Goal: Consume media (video, audio): Consume media (video, audio)

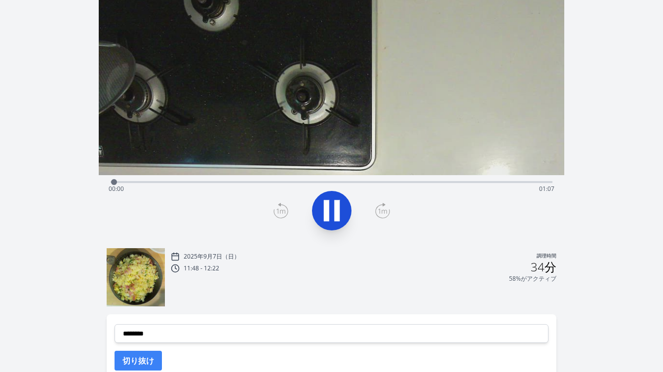
scroll to position [110, 0]
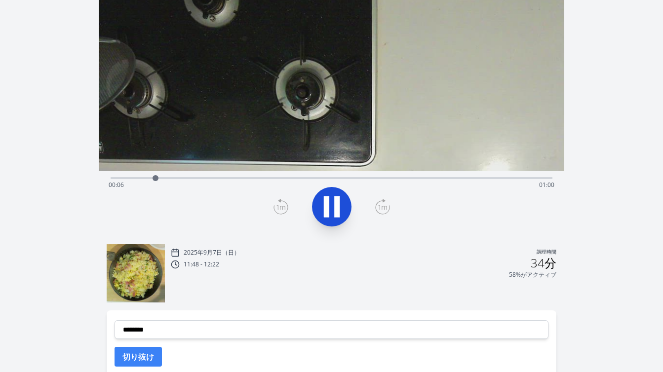
click at [339, 216] on icon at bounding box center [332, 207] width 28 height 28
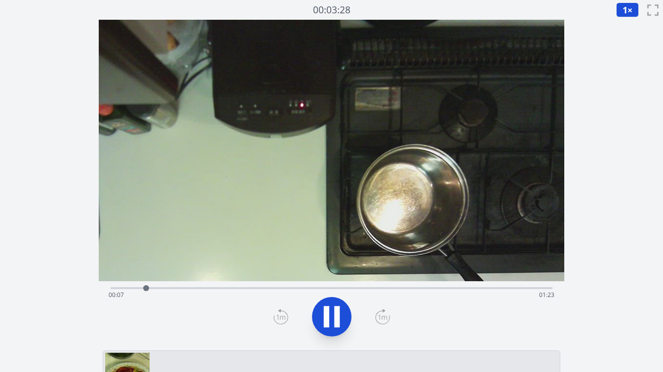
click at [629, 12] on font "×" at bounding box center [629, 10] width 5 height 12
click at [624, 69] on font "1.5倍" at bounding box center [629, 71] width 19 height 11
click at [228, 292] on div "経過時間: 00:17 残り時間: 01:13" at bounding box center [332, 295] width 446 height 16
click at [267, 288] on div "経過時間: 00:26 残り時間: 01:04" at bounding box center [332, 295] width 446 height 16
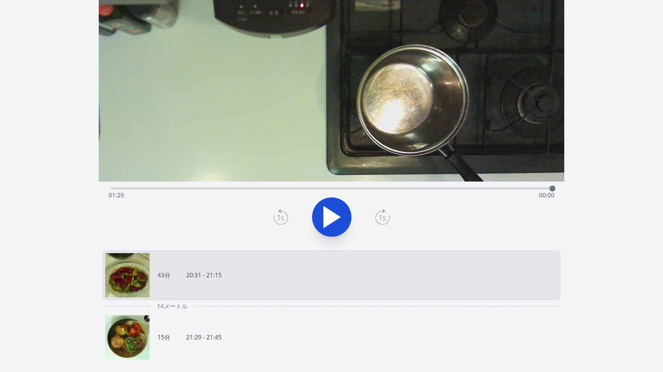
scroll to position [104, 0]
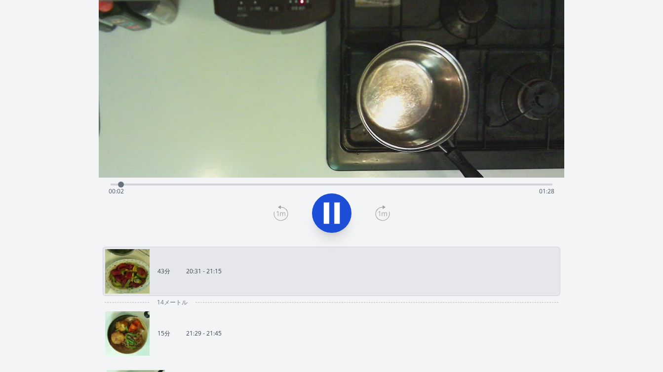
click at [315, 181] on div "経過時間: 00:02 残り時間: 01:28" at bounding box center [332, 184] width 442 height 12
click at [354, 185] on div "経過時間: 00:43 残り時間: 00:47" at bounding box center [332, 192] width 446 height 16
click at [392, 184] on div "経過時間: 00:54 残り時間: 00:36" at bounding box center [332, 192] width 446 height 16
click at [393, 184] on div "経過時間: 00:59 残り時間: 00:31" at bounding box center [332, 192] width 446 height 16
click at [406, 183] on div "経過時間: 00:58 残り時間: 00:32" at bounding box center [332, 184] width 442 height 12
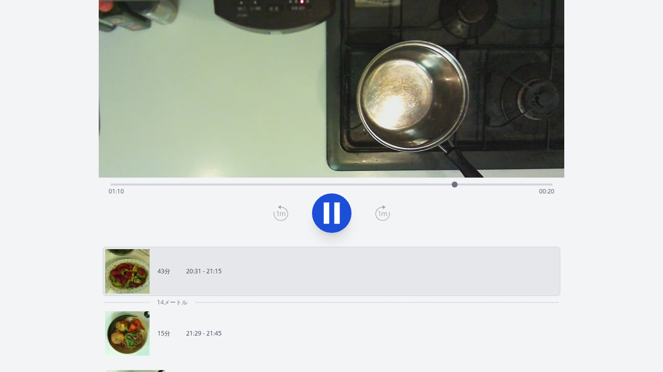
click at [423, 184] on div "経過時間: 01:10 残り時間: 00:20" at bounding box center [332, 192] width 446 height 16
click at [211, 310] on div "15分 21:29 - 21:45" at bounding box center [332, 333] width 458 height 49
click at [392, 186] on div "経過時間: 01:22 残り時間: 00:08" at bounding box center [332, 192] width 446 height 16
click at [368, 185] on div "経過時間: 00:58 残り時間: 00:32" at bounding box center [332, 192] width 446 height 16
click at [414, 187] on div "経過時間: 01:17 残り時間: 00:13" at bounding box center [332, 192] width 446 height 16
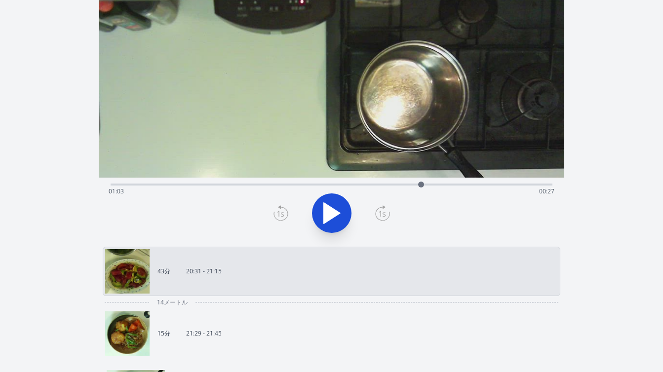
click at [424, 185] on div at bounding box center [421, 184] width 15 height 15
click at [431, 185] on div at bounding box center [427, 184] width 15 height 15
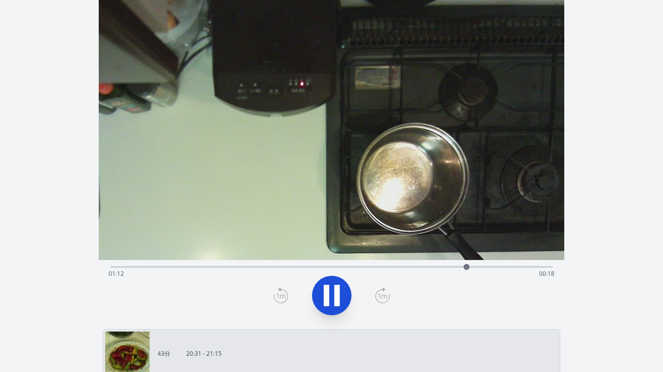
scroll to position [0, 0]
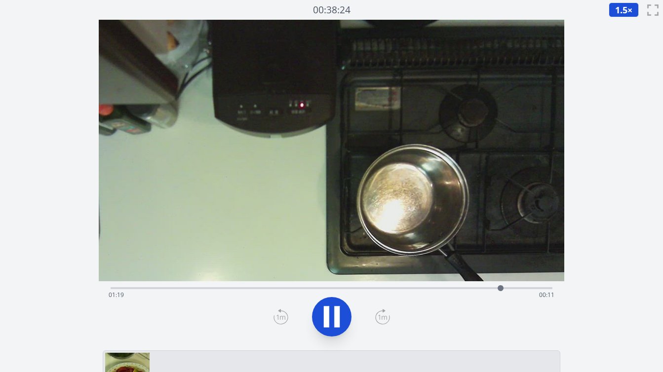
click at [413, 289] on div "経過時間: 01:19 残り時間: 00:11" at bounding box center [332, 295] width 446 height 16
click at [342, 312] on icon at bounding box center [332, 317] width 28 height 28
click at [280, 315] on icon at bounding box center [281, 317] width 15 height 16
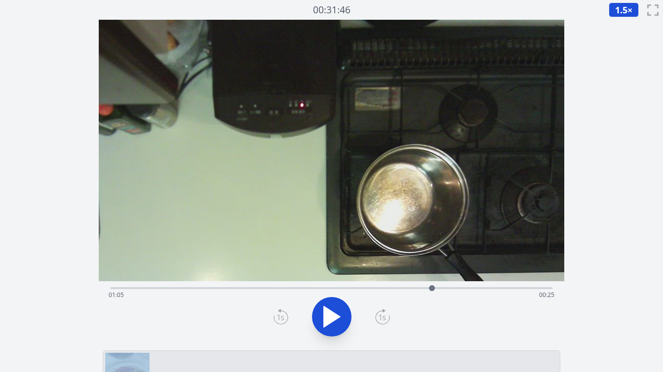
click at [280, 315] on icon at bounding box center [281, 317] width 15 height 16
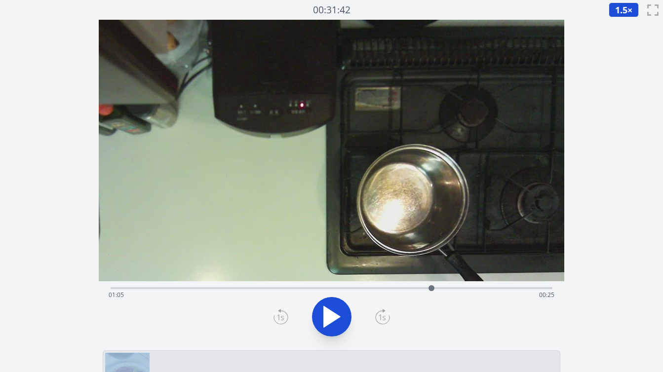
click at [280, 315] on icon at bounding box center [281, 317] width 15 height 16
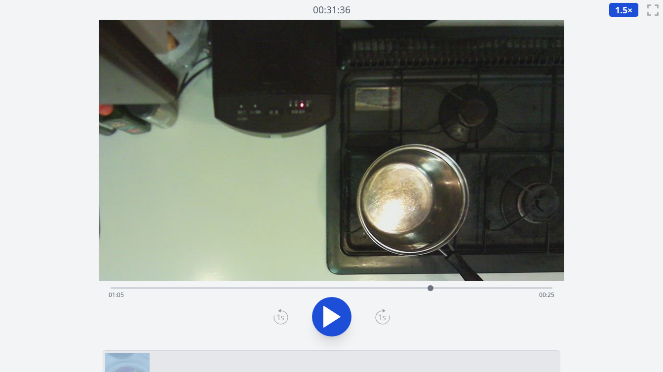
click at [280, 315] on icon at bounding box center [281, 317] width 15 height 16
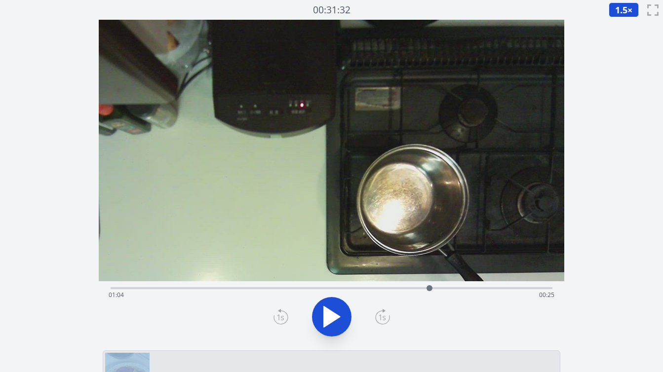
click at [280, 315] on icon at bounding box center [281, 317] width 15 height 16
click at [376, 321] on icon at bounding box center [382, 317] width 15 height 16
click at [377, 321] on icon at bounding box center [383, 317] width 14 height 13
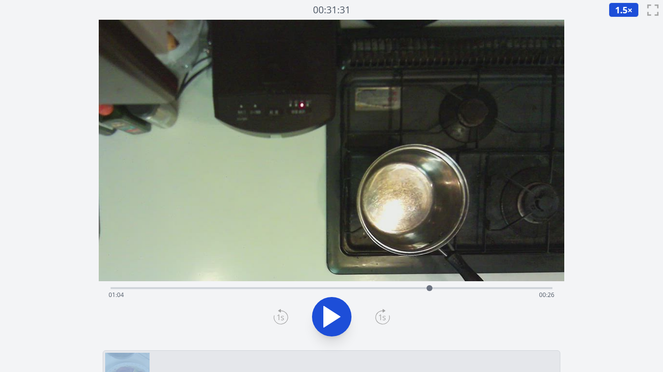
click at [377, 321] on icon at bounding box center [383, 317] width 14 height 13
click at [282, 318] on icon at bounding box center [280, 318] width 7 height 6
click at [623, 7] on font "1.5" at bounding box center [621, 10] width 12 height 12
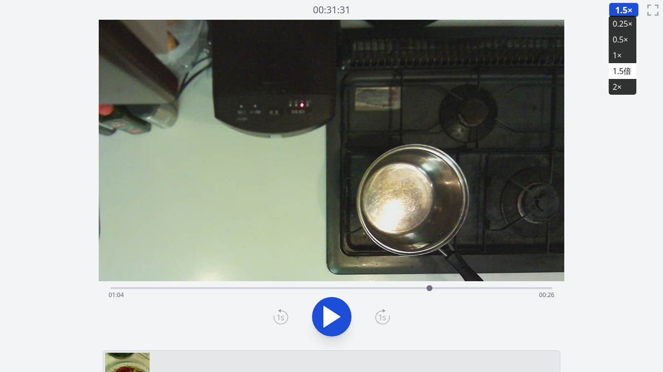
click at [617, 52] on font "1×" at bounding box center [617, 55] width 9 height 11
click at [339, 316] on icon at bounding box center [332, 317] width 16 height 21
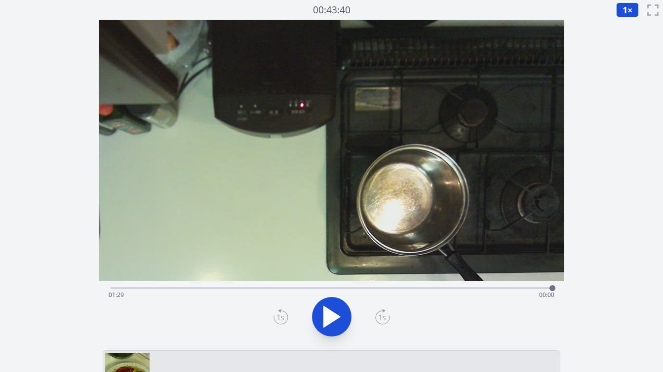
click at [186, 286] on div "経過時間: 01:29 残り時間: 00:00" at bounding box center [332, 287] width 442 height 12
click at [203, 289] on div "経過時間: 00:15 残り時間: 01:15" at bounding box center [332, 295] width 446 height 16
click at [229, 295] on div "経過時間: 00:18 残り時間: 01:12" at bounding box center [332, 295] width 446 height 16
click at [242, 290] on div "経過時間: 00:24 残り時間: 01:06" at bounding box center [332, 295] width 446 height 16
click at [259, 290] on div "経過時間: 00:26 残り時間: 01:04" at bounding box center [332, 295] width 446 height 16
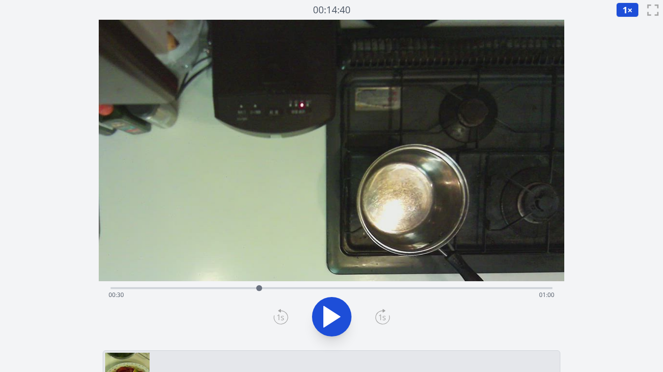
click at [266, 288] on div at bounding box center [259, 288] width 15 height 15
click at [275, 288] on div "経過時間: 00:31 残り時間: 00:59" at bounding box center [332, 295] width 446 height 16
click at [281, 287] on div at bounding box center [275, 288] width 15 height 15
click at [285, 288] on div at bounding box center [285, 288] width 15 height 15
click at [292, 288] on div at bounding box center [292, 288] width 15 height 15
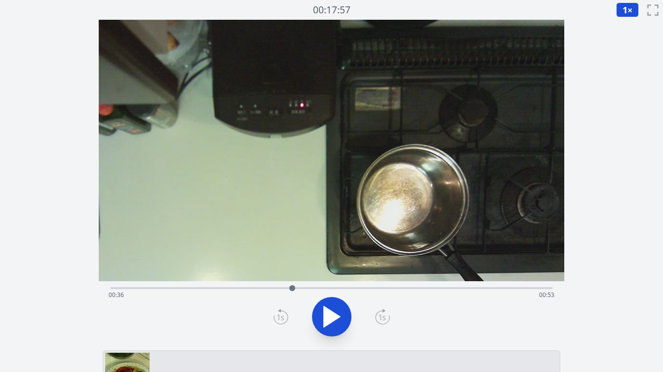
click at [297, 288] on div at bounding box center [292, 288] width 15 height 15
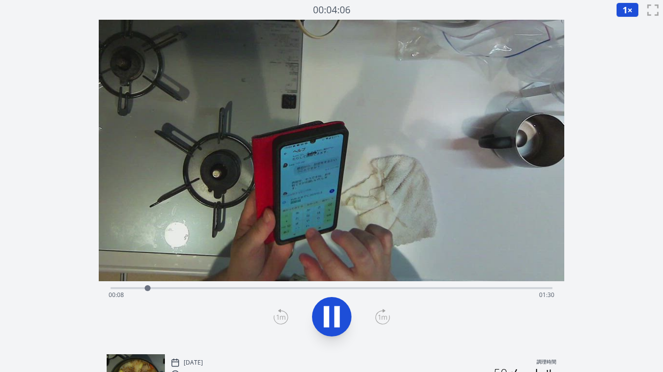
click at [190, 289] on div "経過時間: 00:08 残り時間: 01:30" at bounding box center [332, 295] width 446 height 16
click at [210, 287] on div "経過時間: 00:18 残り時間: 01:20" at bounding box center [332, 287] width 442 height 12
click at [233, 287] on div "経過時間: 00:24 残り時間: 01:14" at bounding box center [332, 295] width 446 height 16
click at [246, 288] on div "経過時間: 00:27 残り時間: 01:11" at bounding box center [332, 295] width 446 height 16
click at [262, 287] on div "経過時間: 00:30 残り時間: 01:08" at bounding box center [332, 295] width 446 height 16
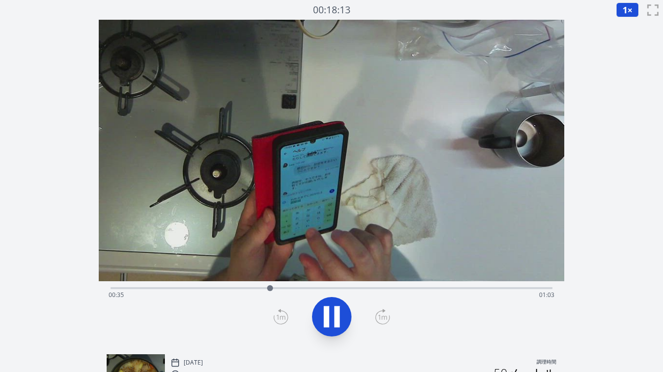
click at [278, 287] on div "経過時間: 00:35 残り時間: 01:03" at bounding box center [332, 287] width 442 height 12
click at [311, 287] on div "経過時間: 00:37 残り時間: 01:01" at bounding box center [332, 287] width 442 height 12
click at [326, 287] on div "経過時間: 00:45 残り時間: 00:53" at bounding box center [332, 287] width 442 height 12
click at [346, 287] on div "経過時間: 00:50 残り時間: 00:48" at bounding box center [332, 295] width 446 height 16
click at [349, 286] on div "経過時間: 01:01 残り時間: 00:38" at bounding box center [332, 287] width 442 height 12
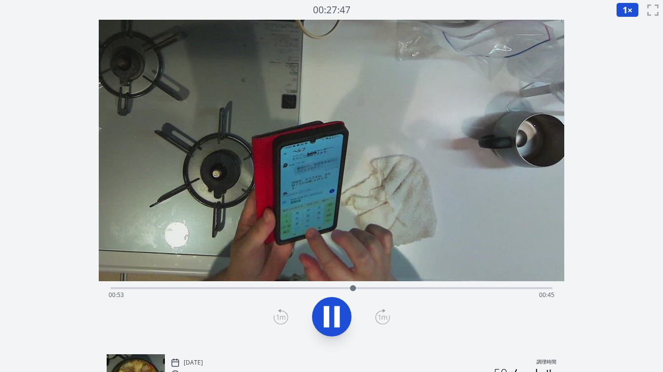
click at [339, 286] on div "経過時間: 00:53 残り時間: 00:45" at bounding box center [332, 287] width 442 height 12
click at [404, 289] on div "経過時間: 01:08 残り時間: 00:30" at bounding box center [332, 295] width 446 height 16
click at [395, 288] on div "経過時間: 01:06 残り時間: 00:32" at bounding box center [332, 295] width 446 height 16
click at [316, 309] on button at bounding box center [331, 316] width 39 height 39
click at [276, 314] on icon at bounding box center [281, 317] width 15 height 16
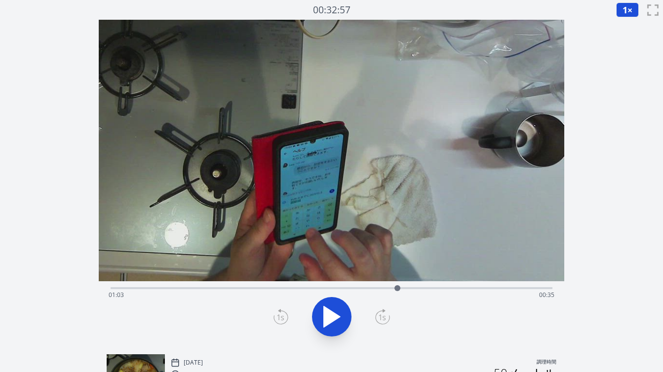
click at [276, 314] on icon at bounding box center [281, 317] width 15 height 16
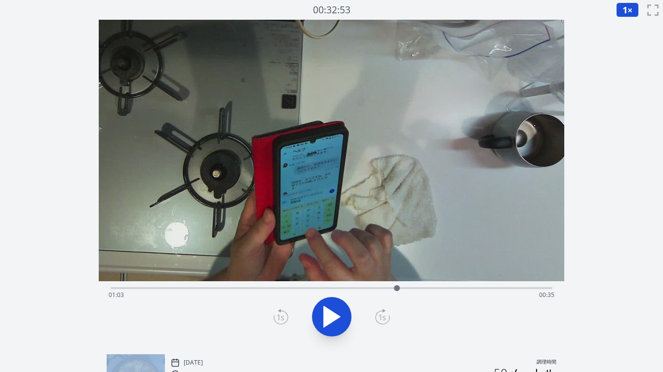
click at [276, 314] on icon at bounding box center [281, 317] width 15 height 16
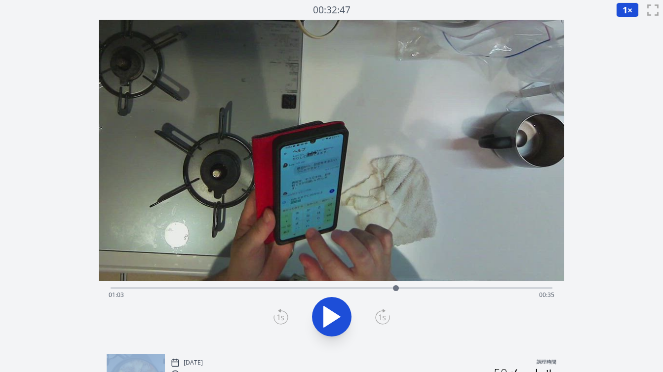
click at [276, 314] on icon at bounding box center [281, 317] width 15 height 16
click at [304, 287] on div "経過時間: 01:04 残り時間: 00:34" at bounding box center [332, 295] width 446 height 16
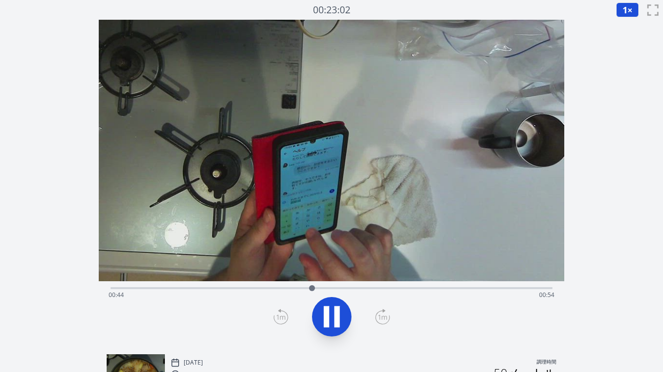
click at [336, 288] on div "経過時間: 00:44 残り時間: 00:54" at bounding box center [332, 295] width 446 height 16
click at [367, 287] on div "経過時間: 00:52 残り時間: 00:46" at bounding box center [332, 295] width 446 height 16
click at [329, 323] on icon at bounding box center [332, 317] width 28 height 28
click at [284, 319] on icon at bounding box center [281, 317] width 15 height 16
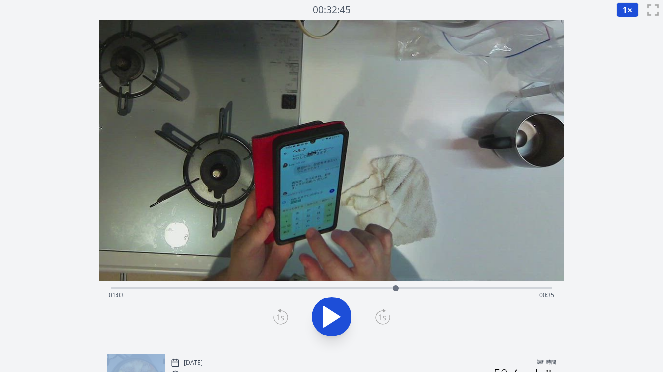
click at [284, 319] on icon at bounding box center [281, 317] width 15 height 16
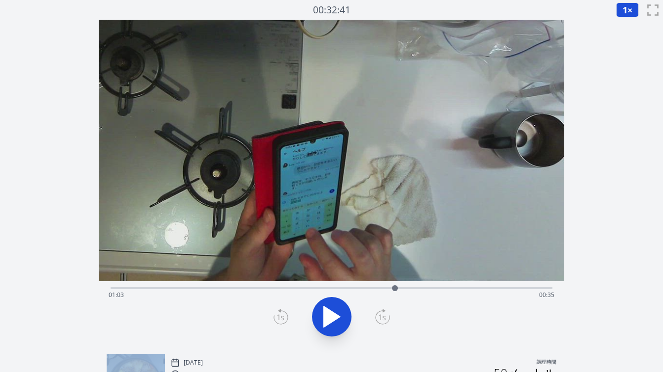
click at [284, 319] on icon at bounding box center [281, 317] width 15 height 16
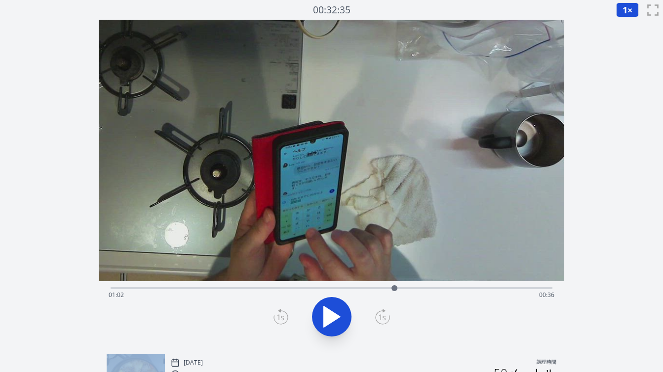
click at [284, 319] on icon at bounding box center [281, 317] width 15 height 16
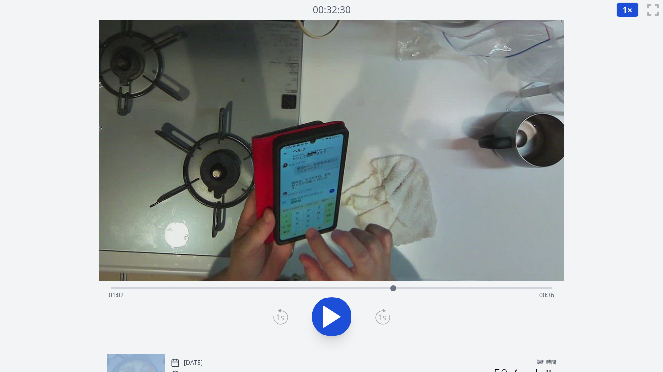
click at [386, 317] on icon at bounding box center [382, 317] width 15 height 16
click at [340, 314] on icon at bounding box center [332, 317] width 28 height 28
click at [321, 287] on div "経過時間: 01:05 残り時間: 00:33" at bounding box center [332, 295] width 446 height 16
click at [333, 317] on icon at bounding box center [332, 317] width 28 height 28
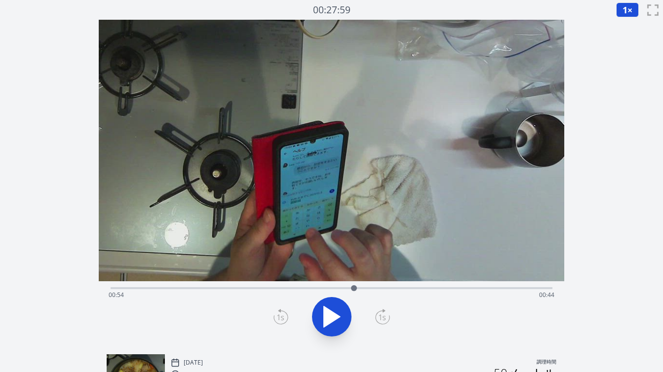
click at [390, 288] on div "経過時間: 00:54 残り時間: 00:44" at bounding box center [332, 295] width 446 height 16
click at [394, 288] on div at bounding box center [390, 288] width 15 height 15
click at [398, 288] on div at bounding box center [394, 288] width 15 height 15
click at [406, 290] on div "経過時間: 01:07 残り時間: 00:31" at bounding box center [332, 295] width 446 height 16
click at [395, 288] on div "経過時間: 01:06 残り時間: 00:32" at bounding box center [332, 295] width 446 height 16
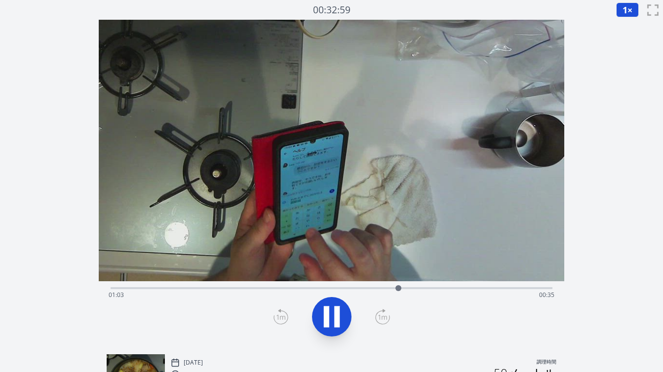
click at [315, 319] on button at bounding box center [331, 316] width 39 height 39
click at [385, 286] on div "経過時間: 01:04 残り時間: 00:35" at bounding box center [332, 287] width 442 height 12
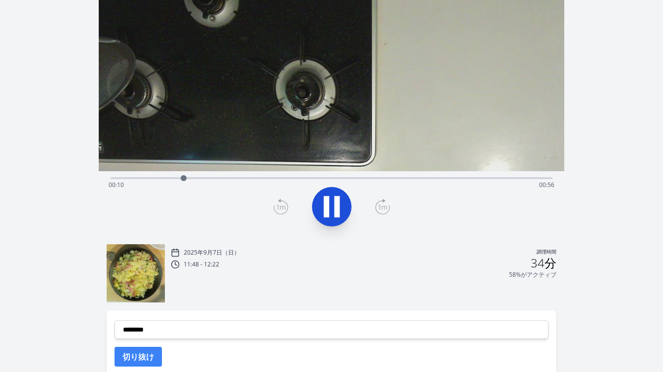
click at [602, 132] on div "録音を破棄しますか? 一度破棄すると回復できなくなります。 キャンセル 記録を破棄 00:05:40 1 × 0.25× 0.5× 1× 1.5倍 2× fu…" at bounding box center [331, 172] width 663 height 564
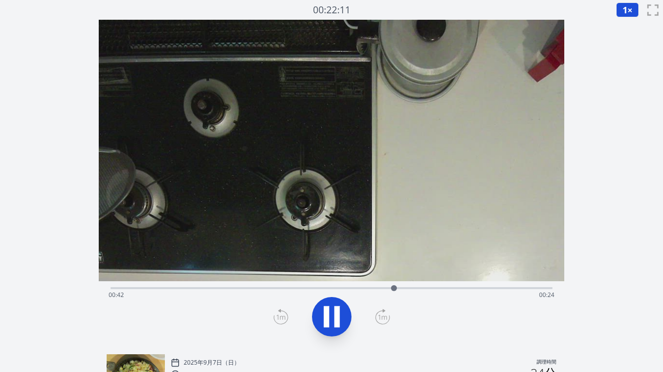
click at [334, 289] on div "経過時間: 00:42 残り時間: 00:24" at bounding box center [332, 295] width 446 height 16
click at [324, 289] on div "経過時間: 00:34 残り時間: 00:32" at bounding box center [332, 295] width 446 height 16
click at [298, 288] on div "経過時間: 00:32 残り時間: 00:34" at bounding box center [332, 295] width 446 height 16
click at [323, 290] on div "経過時間: 00:37 残り時間: 00:29" at bounding box center [332, 295] width 446 height 16
click at [301, 286] on div "経過時間: 00:32 残り時間: 00:34" at bounding box center [332, 287] width 442 height 12
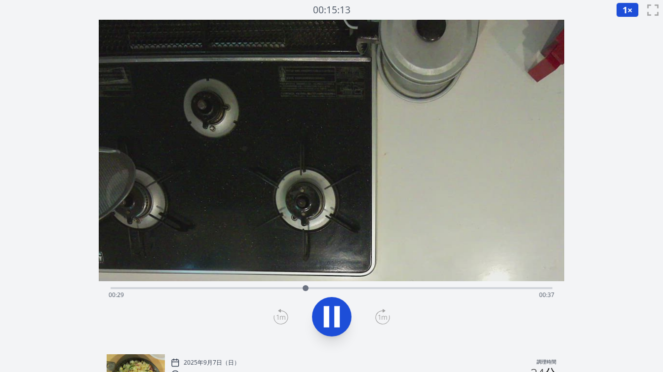
click at [279, 284] on div "経過時間: 00:29 残り時間: 00:37" at bounding box center [332, 287] width 442 height 12
click at [336, 318] on icon at bounding box center [336, 317] width 5 height 21
click at [282, 317] on icon at bounding box center [281, 317] width 15 height 16
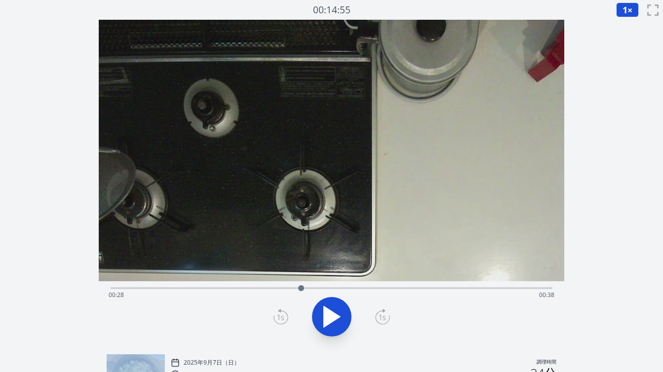
click at [282, 317] on icon at bounding box center [281, 317] width 15 height 16
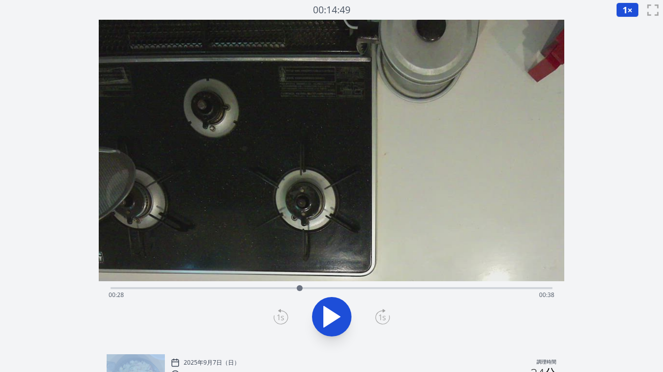
click at [282, 317] on icon at bounding box center [281, 317] width 15 height 16
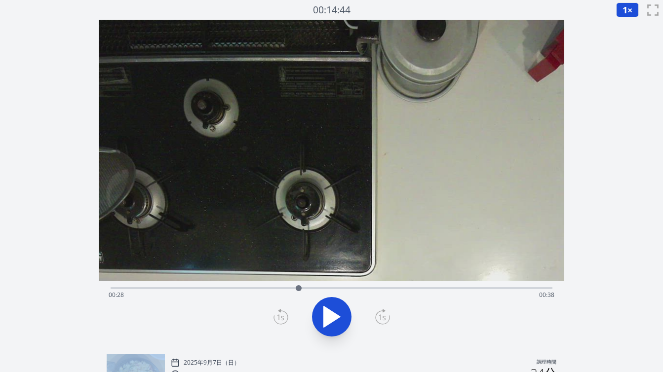
click at [282, 317] on icon at bounding box center [281, 317] width 15 height 16
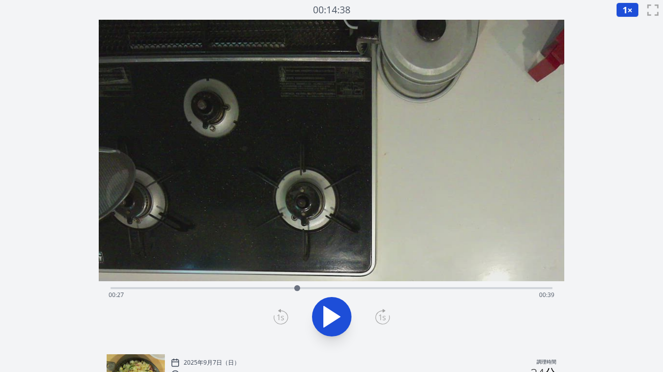
click at [282, 317] on icon at bounding box center [281, 317] width 15 height 16
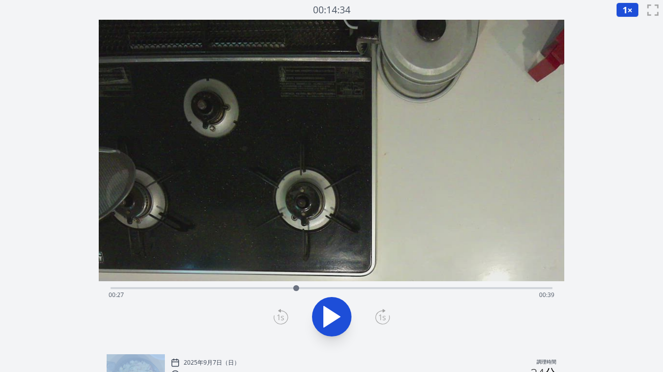
click at [282, 317] on icon at bounding box center [281, 317] width 15 height 16
click at [381, 317] on icon at bounding box center [382, 317] width 15 height 16
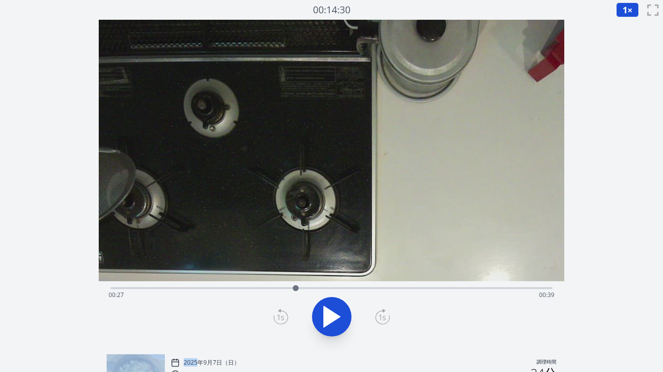
click at [381, 317] on icon at bounding box center [382, 317] width 15 height 16
click at [316, 286] on div "経過時間: 00:32 残り時間: 00:34" at bounding box center [332, 287] width 442 height 12
click at [321, 312] on icon at bounding box center [332, 317] width 28 height 28
click at [286, 313] on icon at bounding box center [281, 317] width 14 height 13
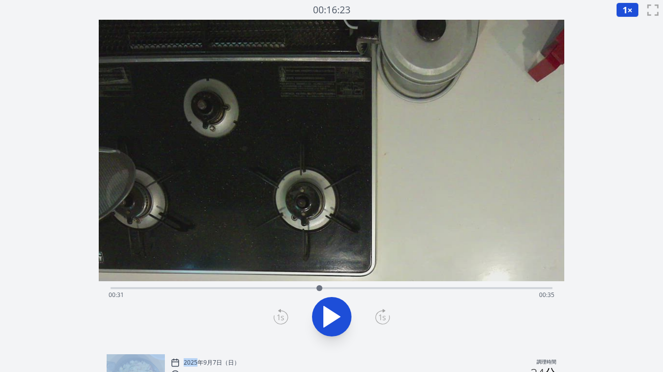
click at [286, 313] on icon at bounding box center [281, 317] width 14 height 13
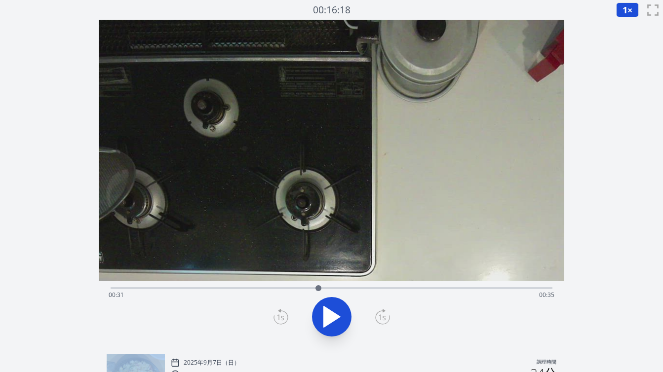
click at [286, 313] on icon at bounding box center [281, 317] width 14 height 13
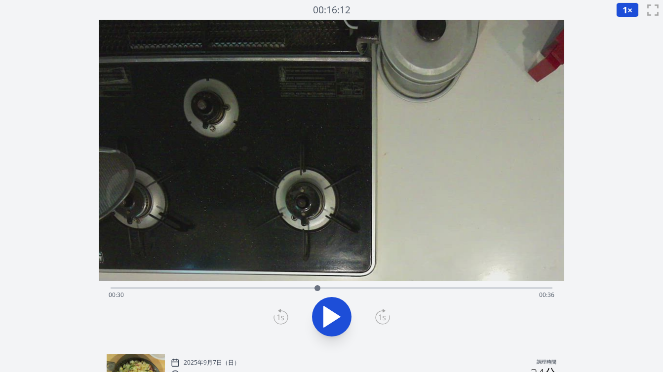
click at [284, 315] on icon at bounding box center [281, 317] width 15 height 16
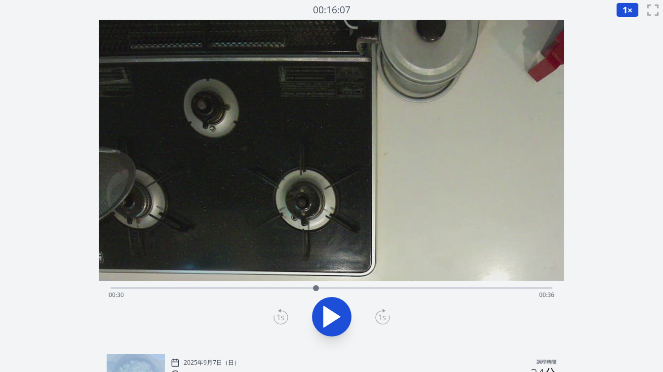
click at [284, 315] on icon at bounding box center [281, 317] width 15 height 16
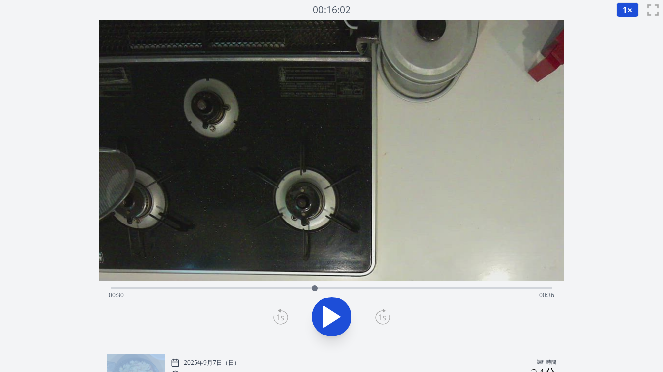
click at [284, 315] on icon at bounding box center [281, 317] width 15 height 16
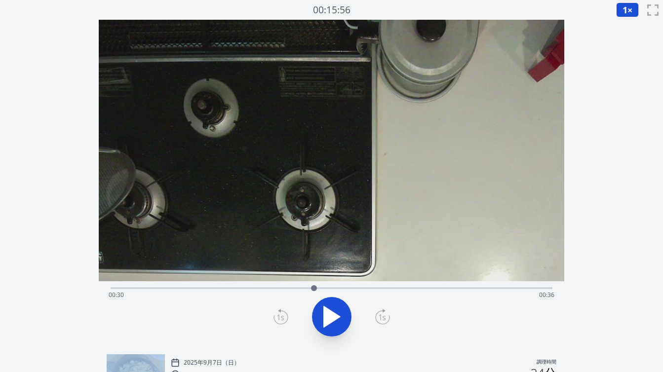
click at [284, 315] on icon at bounding box center [281, 317] width 15 height 16
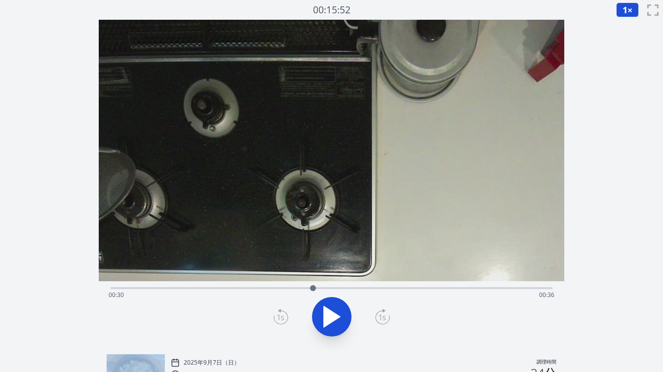
click at [284, 315] on icon at bounding box center [281, 317] width 15 height 16
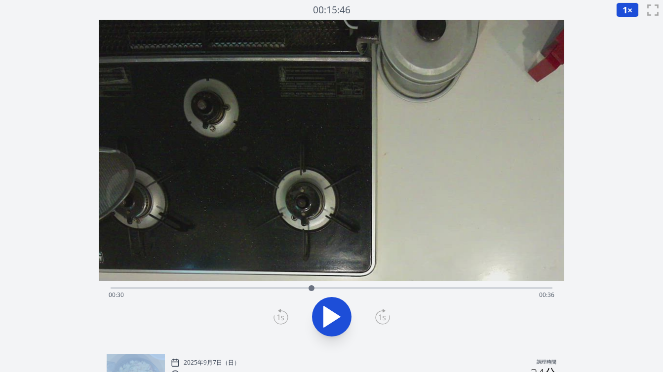
click at [284, 315] on icon at bounding box center [281, 317] width 15 height 16
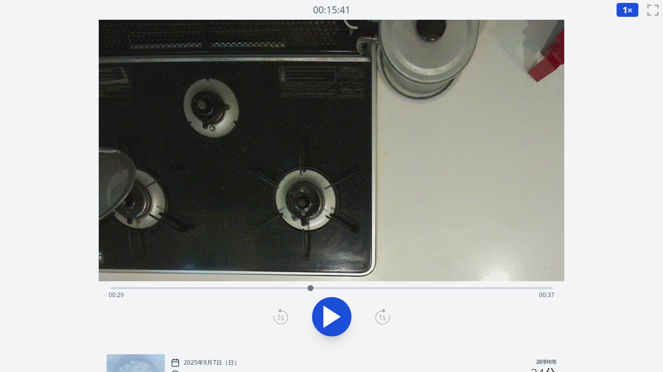
click at [284, 315] on icon at bounding box center [281, 317] width 15 height 16
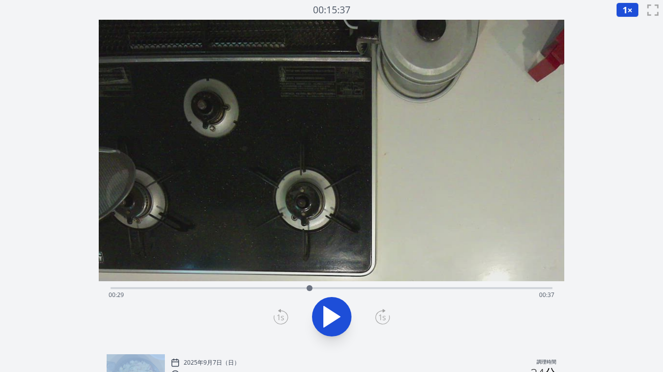
click at [284, 315] on icon at bounding box center [281, 317] width 15 height 16
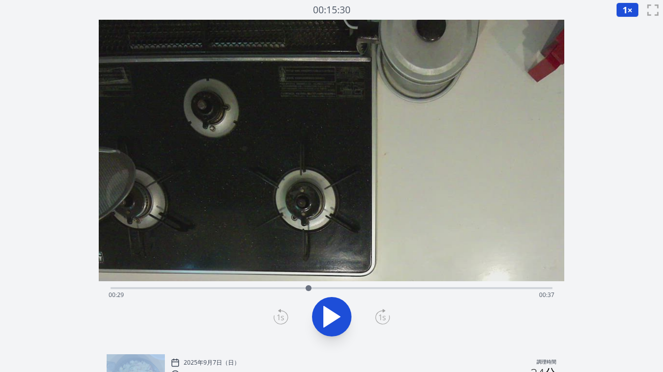
click at [284, 315] on icon at bounding box center [281, 317] width 15 height 16
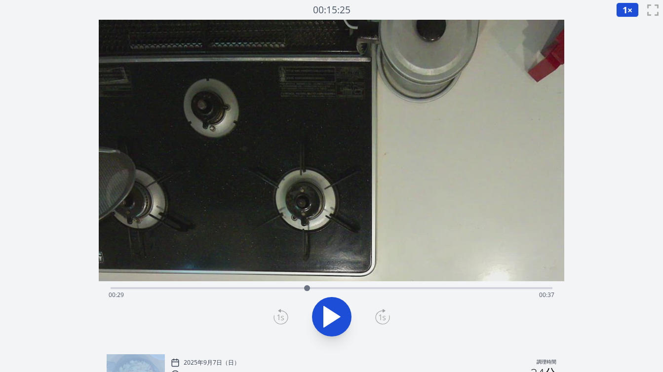
click at [284, 315] on icon at bounding box center [281, 317] width 15 height 16
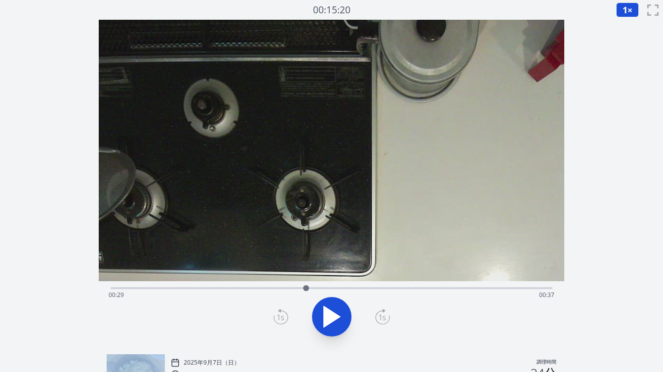
click at [284, 315] on icon at bounding box center [281, 317] width 15 height 16
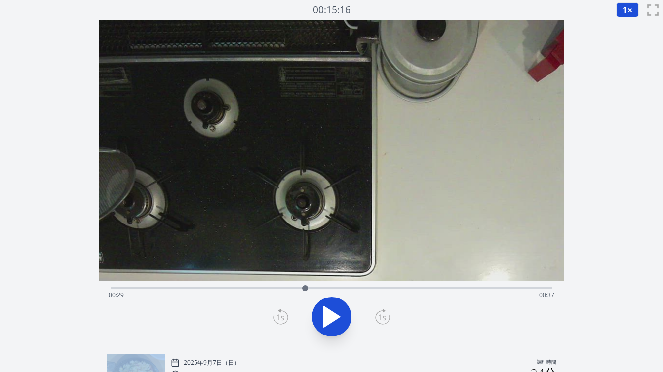
click at [284, 315] on icon at bounding box center [281, 317] width 15 height 16
click at [281, 315] on icon at bounding box center [281, 317] width 15 height 16
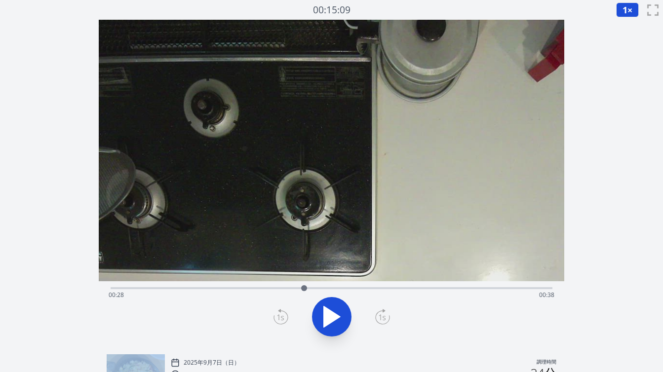
click at [281, 315] on icon at bounding box center [281, 317] width 15 height 16
click at [382, 314] on icon at bounding box center [382, 317] width 15 height 16
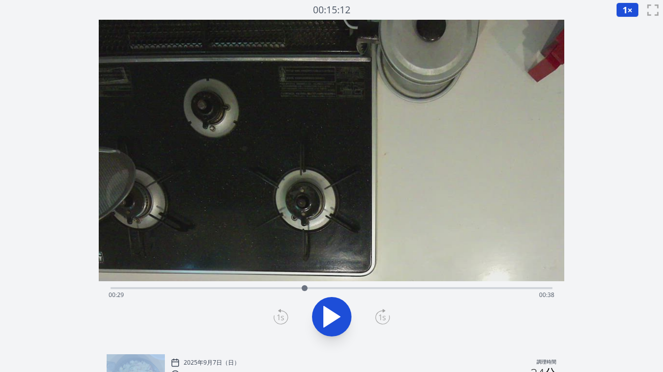
click at [382, 314] on icon at bounding box center [382, 317] width 15 height 16
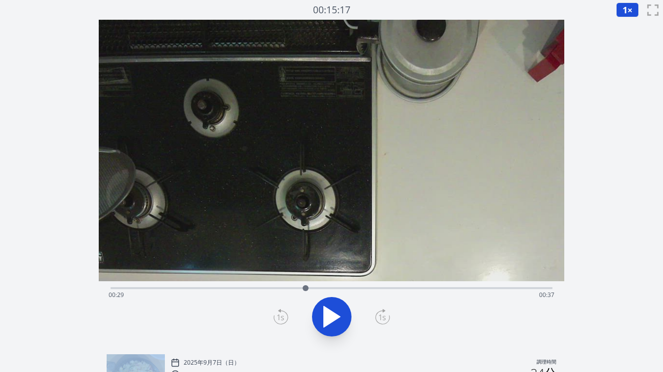
click at [382, 314] on icon at bounding box center [382, 317] width 15 height 16
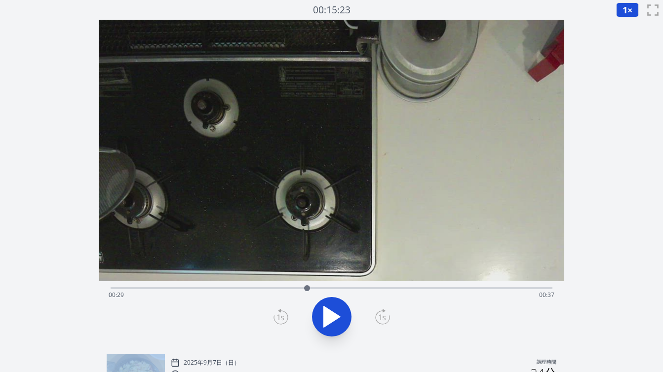
click at [382, 314] on icon at bounding box center [382, 317] width 15 height 16
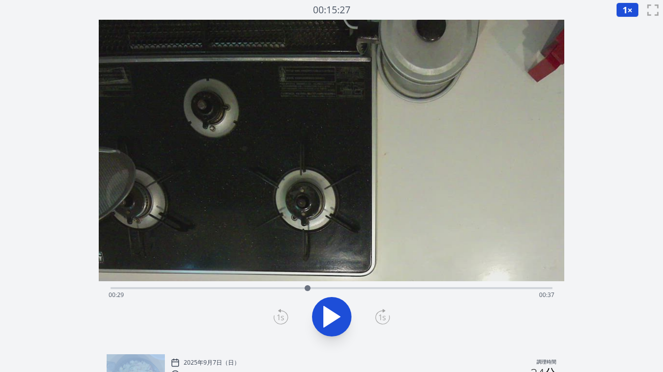
click at [382, 314] on icon at bounding box center [382, 317] width 15 height 16
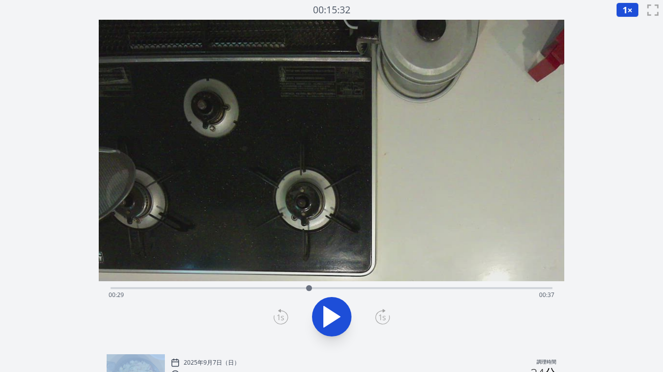
click at [382, 314] on icon at bounding box center [382, 317] width 15 height 16
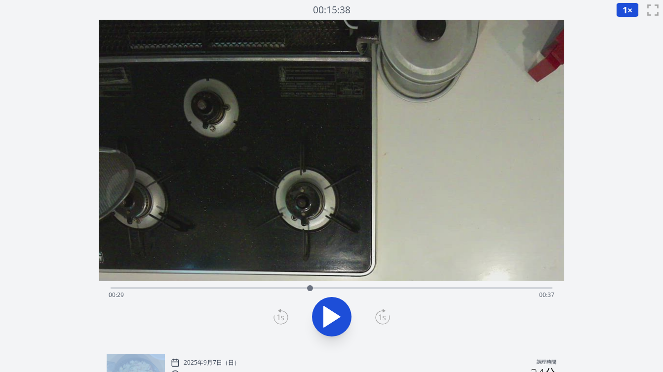
click at [382, 314] on icon at bounding box center [382, 317] width 15 height 16
click at [383, 314] on icon at bounding box center [382, 317] width 15 height 16
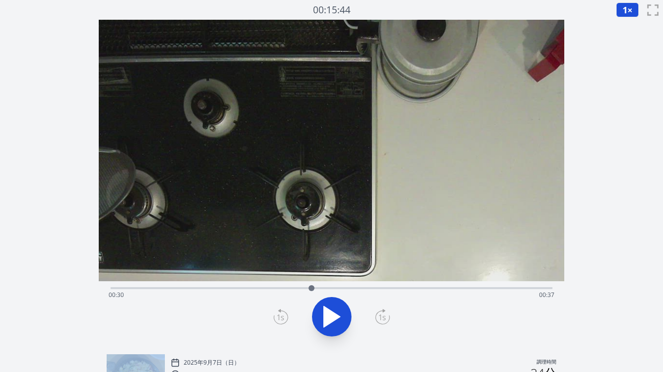
click at [383, 314] on icon at bounding box center [382, 317] width 15 height 16
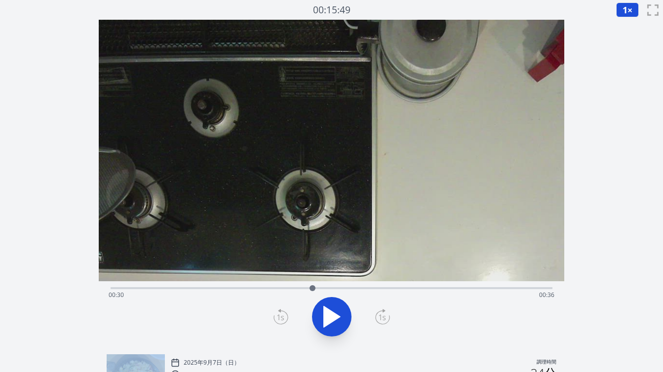
click at [383, 314] on icon at bounding box center [382, 317] width 15 height 16
click at [383, 315] on icon at bounding box center [382, 317] width 15 height 16
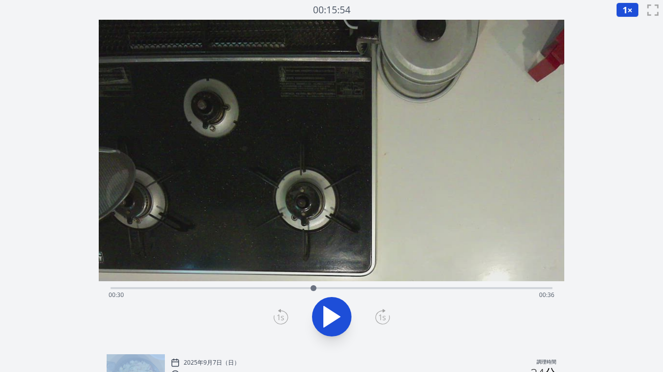
click at [383, 315] on icon at bounding box center [382, 317] width 15 height 16
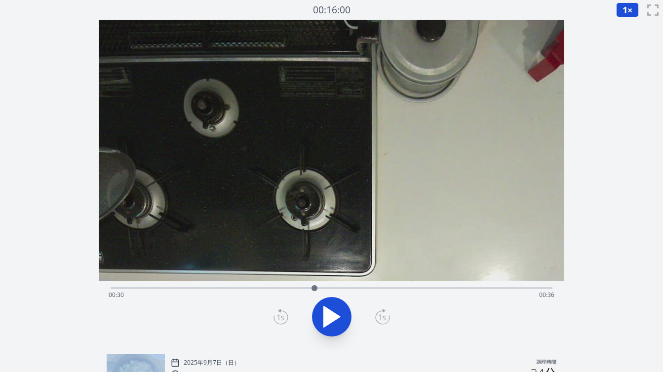
click at [383, 315] on icon at bounding box center [382, 317] width 15 height 16
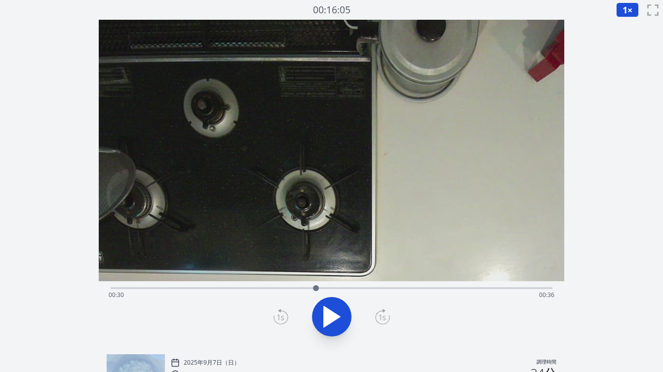
click at [383, 315] on icon at bounding box center [382, 317] width 15 height 16
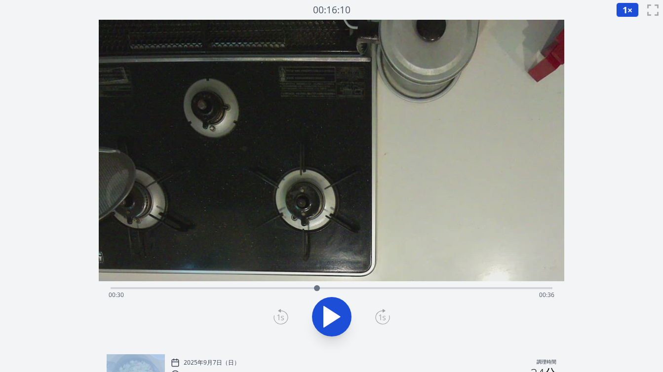
click at [383, 315] on icon at bounding box center [382, 317] width 15 height 16
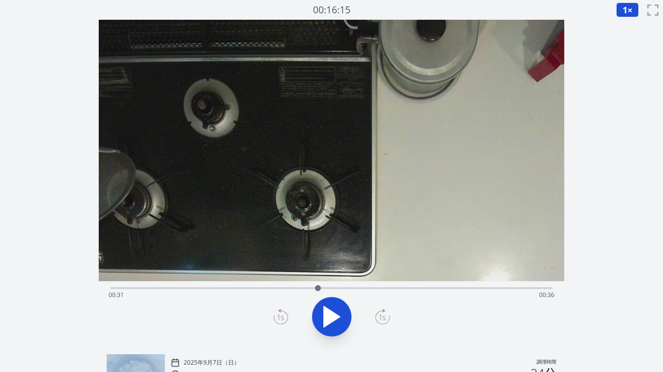
click at [383, 315] on icon at bounding box center [382, 317] width 15 height 16
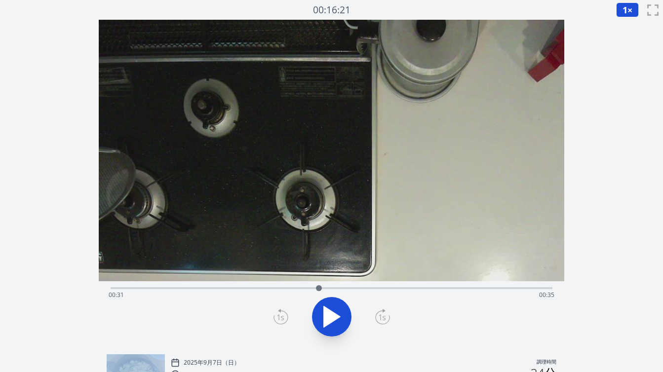
click at [383, 315] on icon at bounding box center [382, 317] width 15 height 16
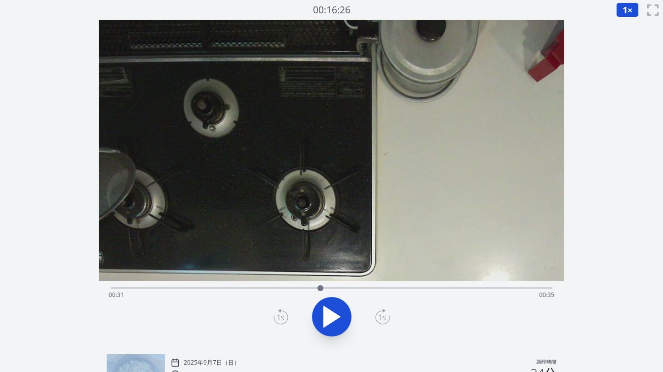
click at [383, 315] on icon at bounding box center [382, 317] width 15 height 16
